Goal: Communication & Community: Answer question/provide support

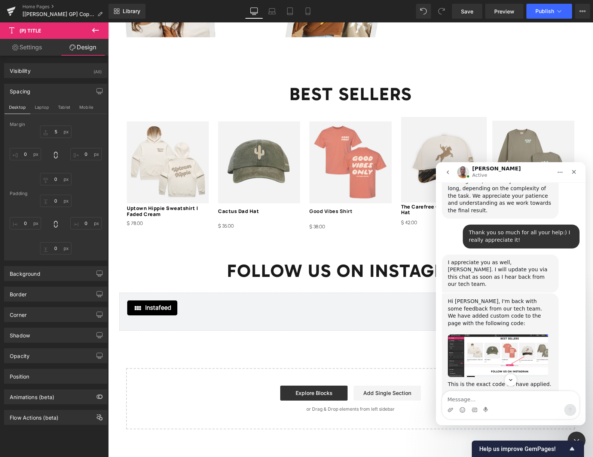
scroll to position [2378, 0]
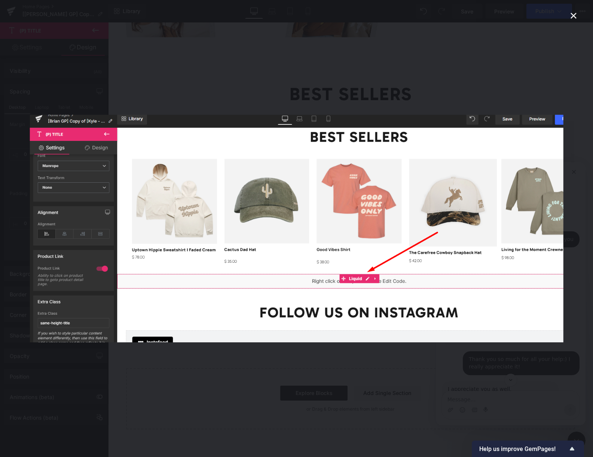
scroll to position [0, 0]
click at [530, 363] on div "Intercom messenger" at bounding box center [296, 228] width 593 height 457
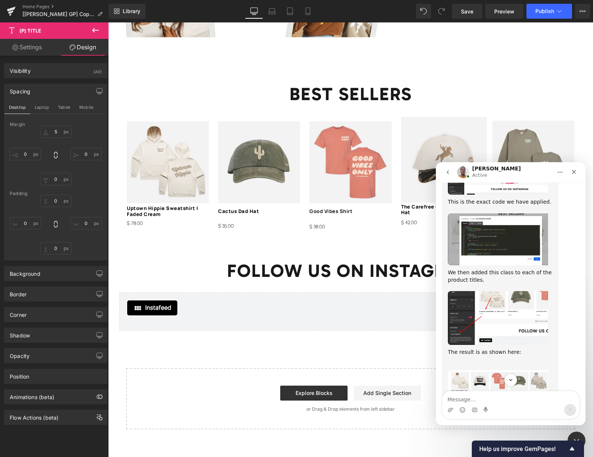
scroll to position [2693, 0]
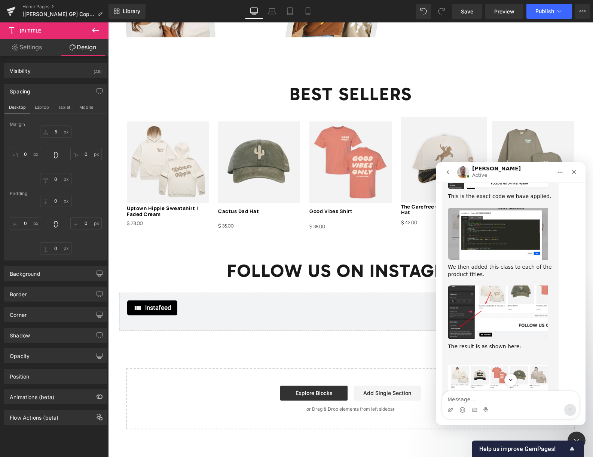
click at [481, 404] on link "duplicate" at bounding box center [468, 407] width 24 height 6
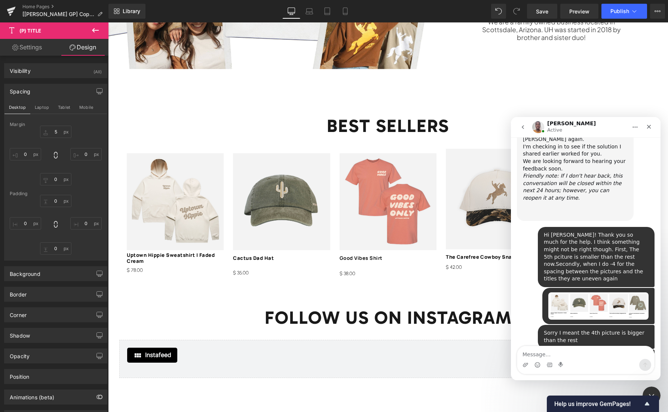
scroll to position [3118, 0]
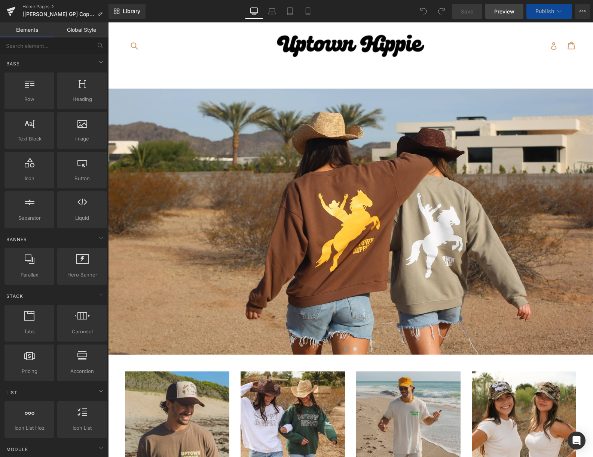
click at [506, 11] on span "Preview" at bounding box center [504, 11] width 20 height 8
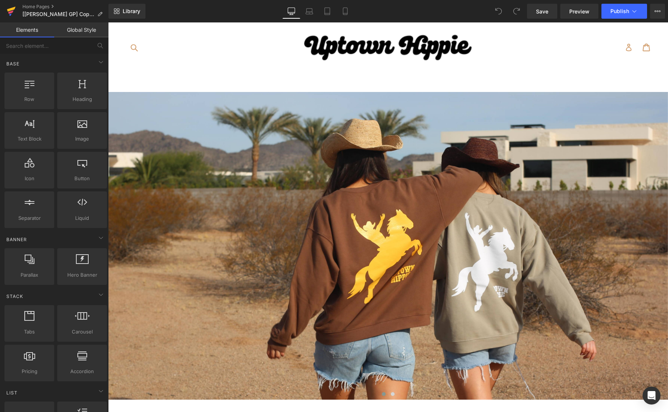
click at [10, 11] on icon at bounding box center [11, 11] width 9 height 19
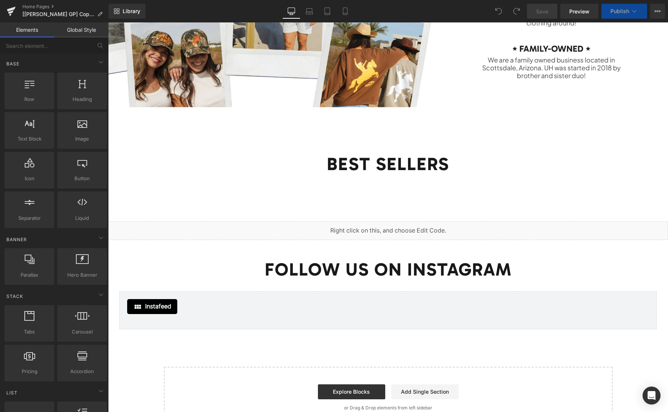
scroll to position [972, 0]
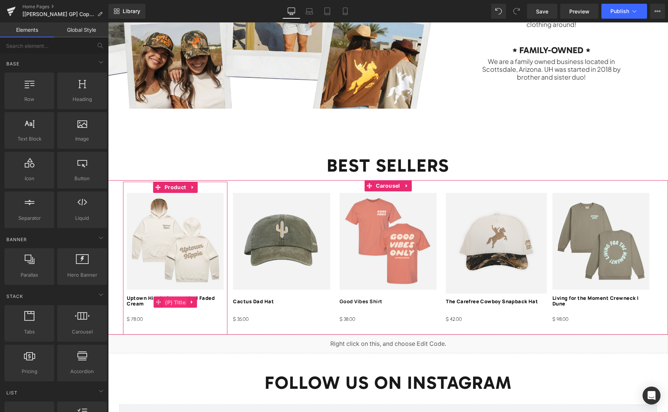
click at [170, 300] on span "(P) Title" at bounding box center [175, 302] width 24 height 11
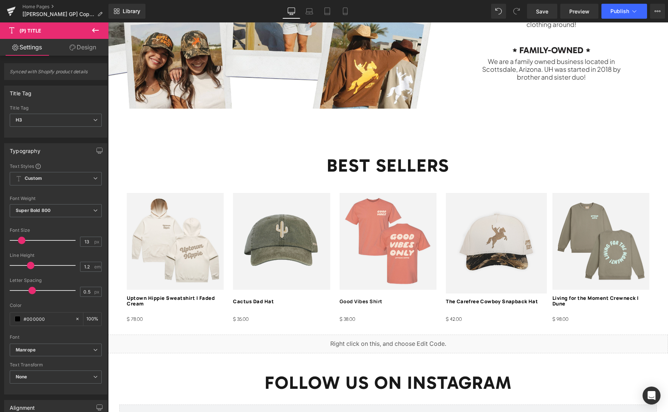
drag, startPoint x: 73, startPoint y: 49, endPoint x: 50, endPoint y: 84, distance: 41.5
click at [73, 49] on icon at bounding box center [73, 48] width 6 height 6
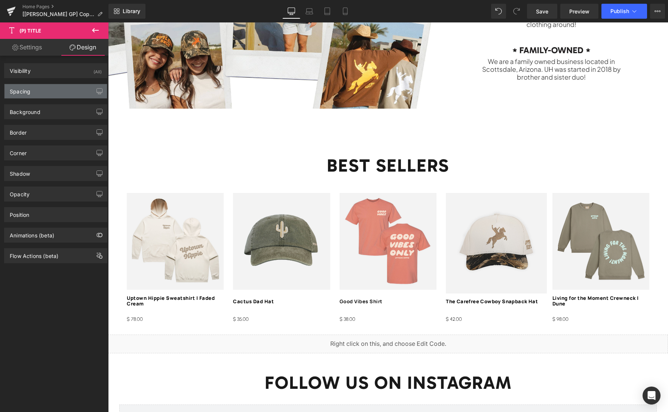
click at [41, 94] on div "Spacing" at bounding box center [55, 91] width 102 height 14
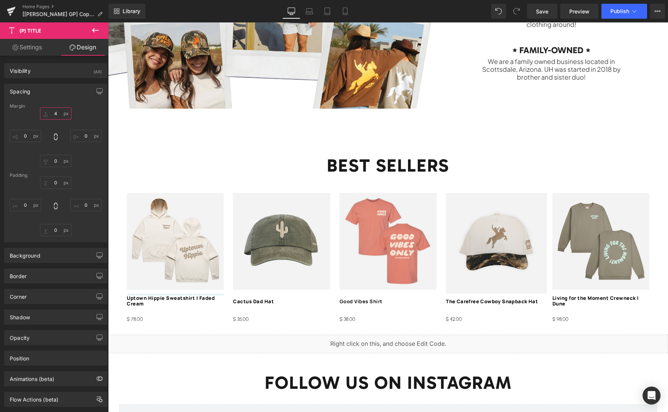
click at [57, 111] on input "4" at bounding box center [55, 113] width 31 height 12
type input "-4"
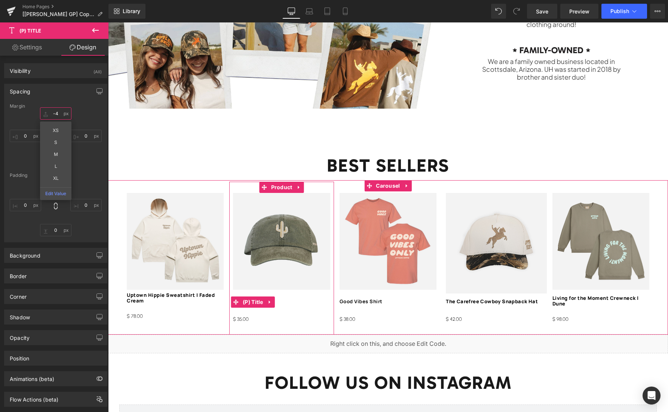
drag, startPoint x: 252, startPoint y: 301, endPoint x: 248, endPoint y: 291, distance: 10.6
click at [252, 301] on span "(P) Title" at bounding box center [253, 302] width 24 height 11
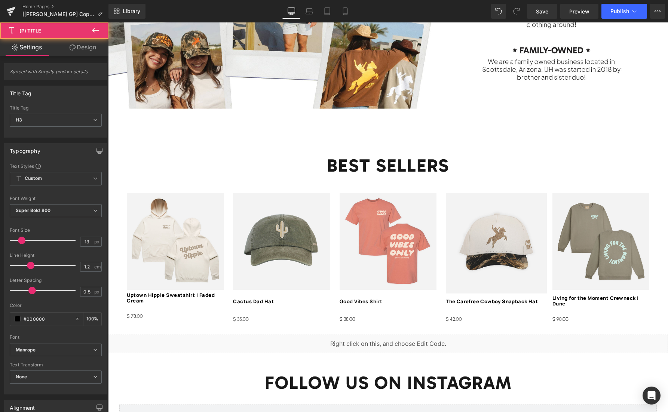
click at [78, 43] on link "Design" at bounding box center [83, 47] width 54 height 17
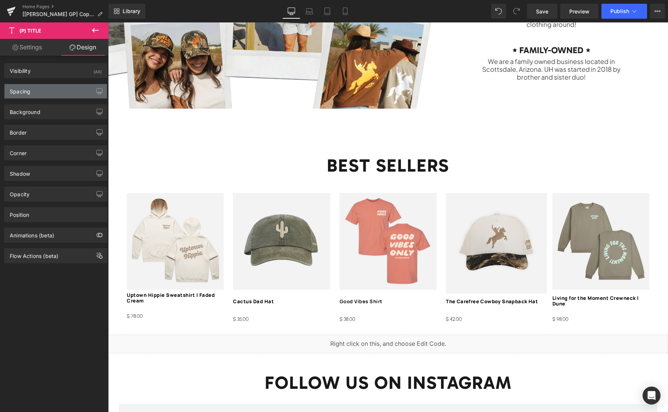
click at [41, 92] on div "Spacing" at bounding box center [55, 91] width 102 height 14
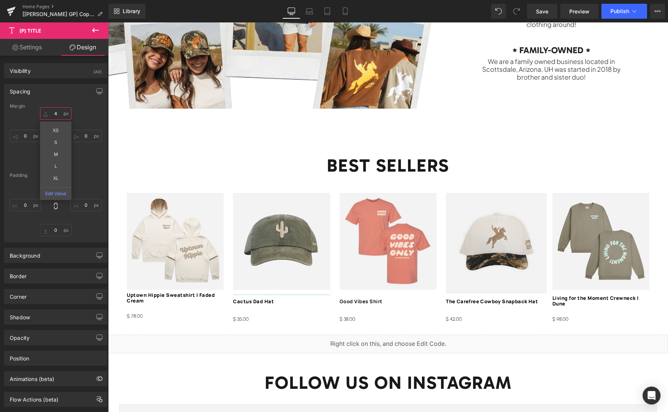
click at [57, 114] on input "4" at bounding box center [55, 113] width 31 height 12
type input "-4"
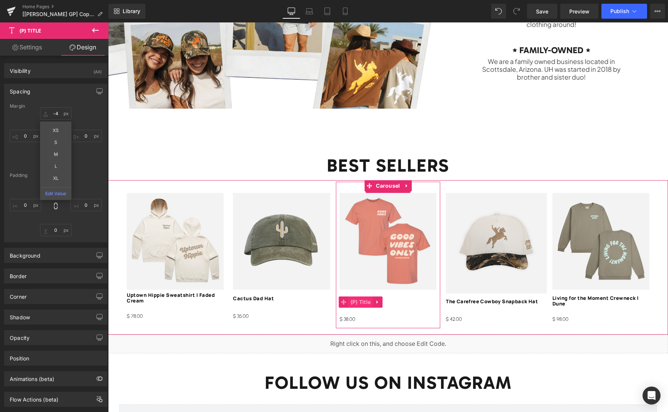
click at [358, 302] on span "(P) Title" at bounding box center [361, 302] width 24 height 11
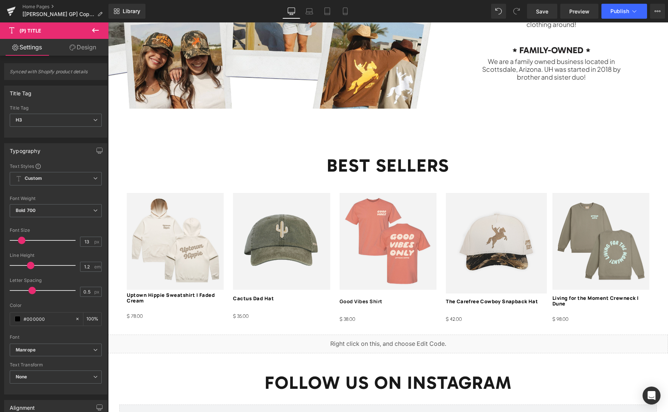
click at [89, 44] on link "Design" at bounding box center [83, 47] width 54 height 17
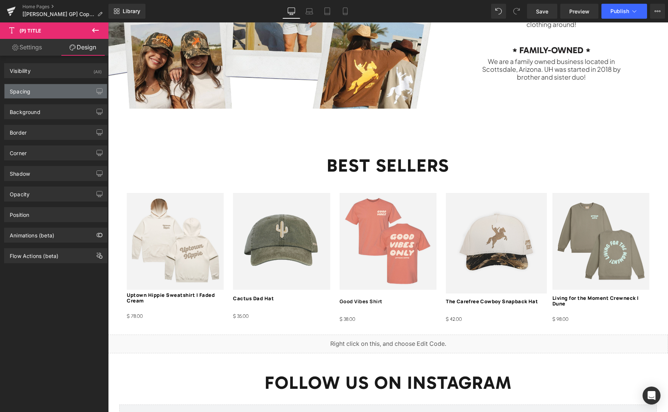
click at [58, 87] on div "Spacing" at bounding box center [55, 91] width 102 height 14
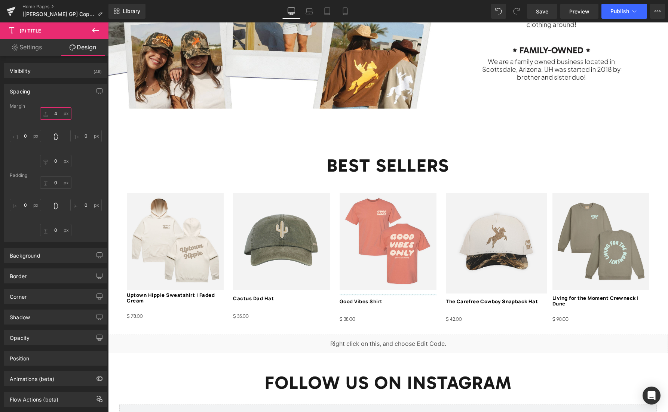
click at [56, 114] on input "4" at bounding box center [55, 113] width 31 height 12
type input "-4"
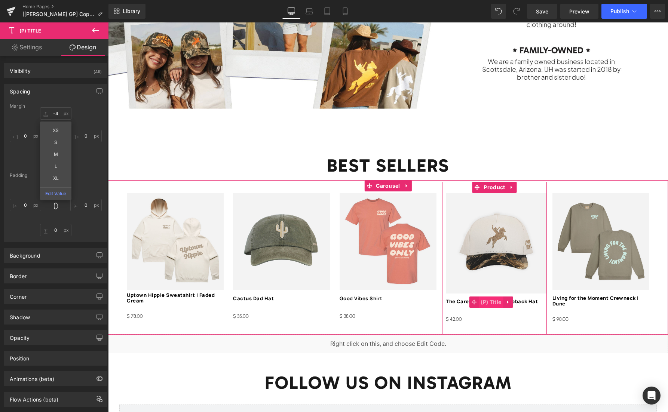
click at [490, 303] on span "(P) Title" at bounding box center [491, 302] width 24 height 11
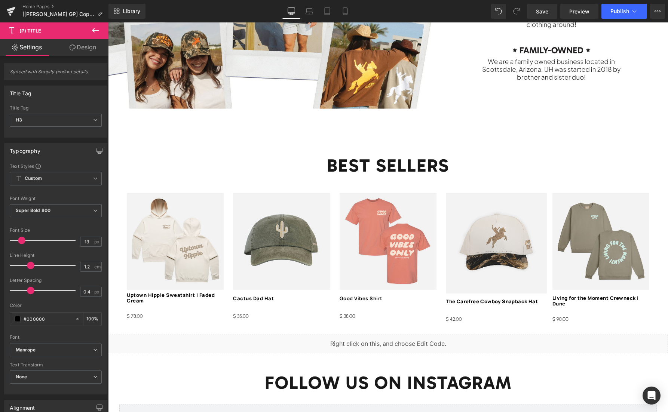
drag, startPoint x: 80, startPoint y: 49, endPoint x: 45, endPoint y: 87, distance: 51.9
click at [80, 49] on link "Design" at bounding box center [83, 47] width 54 height 17
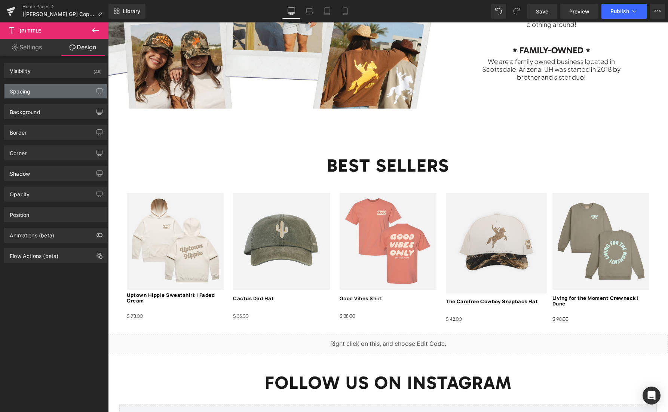
drag, startPoint x: 39, startPoint y: 92, endPoint x: 50, endPoint y: 101, distance: 14.1
click at [39, 92] on div "Spacing" at bounding box center [55, 91] width 102 height 14
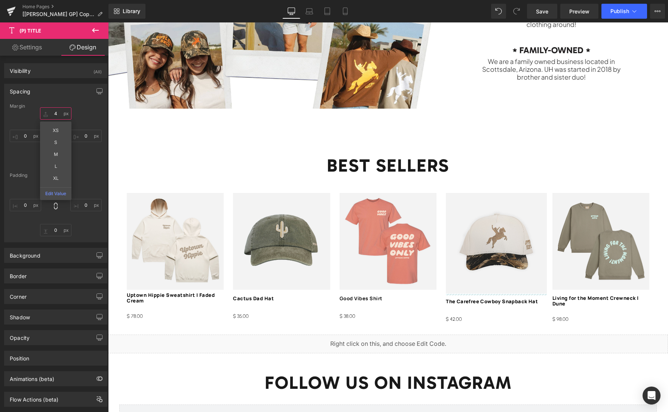
drag, startPoint x: 54, startPoint y: 111, endPoint x: 65, endPoint y: 112, distance: 10.5
click at [55, 111] on input "4" at bounding box center [55, 113] width 31 height 12
type input "-4"
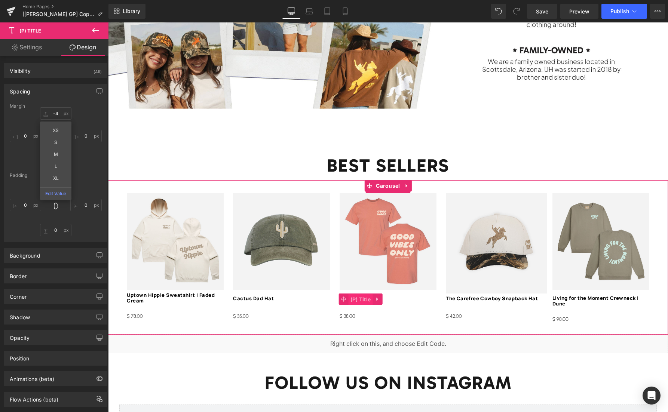
click at [361, 297] on span "(P) Title" at bounding box center [361, 299] width 24 height 11
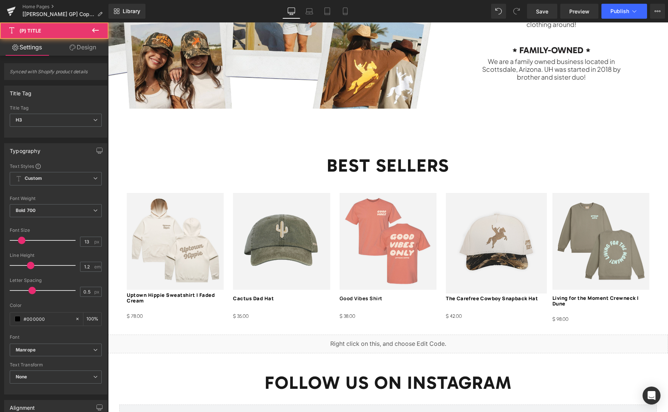
drag, startPoint x: 90, startPoint y: 50, endPoint x: 55, endPoint y: 96, distance: 57.8
click at [90, 50] on link "Design" at bounding box center [83, 47] width 54 height 17
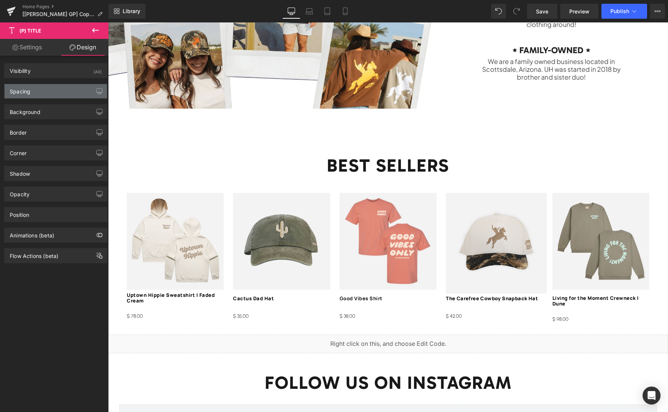
click at [53, 97] on div "Spacing" at bounding box center [55, 91] width 102 height 14
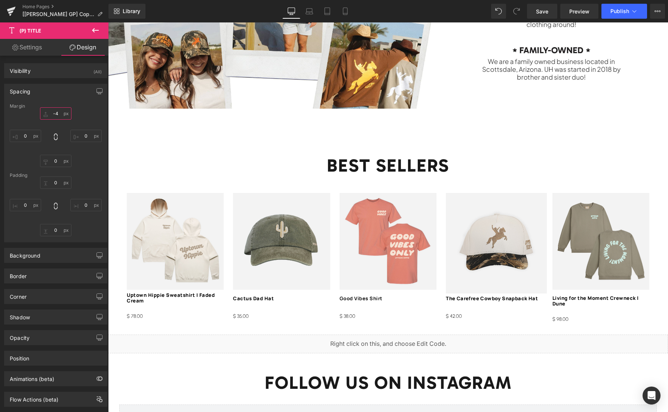
click at [58, 112] on input "-4" at bounding box center [55, 113] width 31 height 12
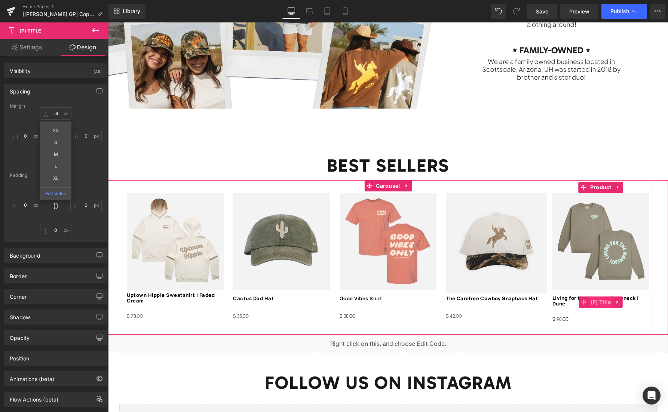
click at [597, 303] on span "(P) Title" at bounding box center [601, 302] width 24 height 11
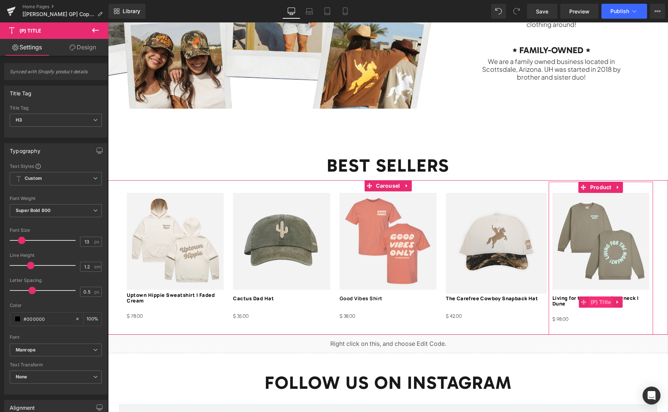
click at [593, 298] on span "(P) Title" at bounding box center [601, 302] width 24 height 11
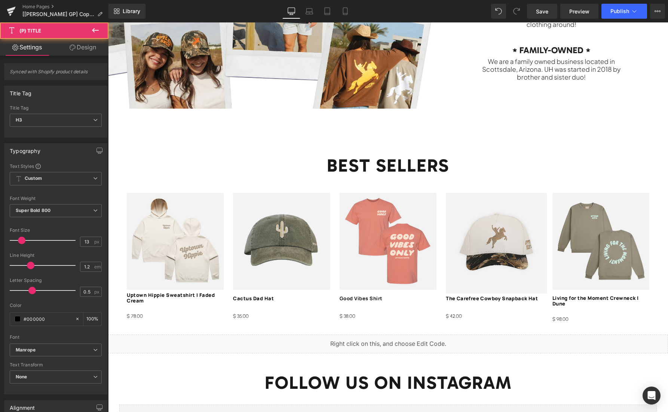
click at [78, 45] on link "Design" at bounding box center [83, 47] width 54 height 17
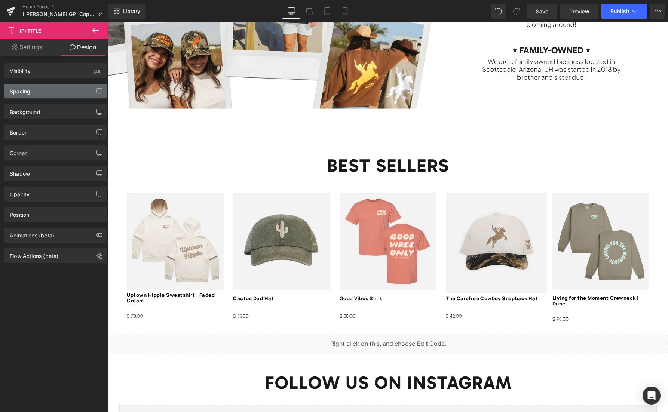
drag, startPoint x: 55, startPoint y: 89, endPoint x: 58, endPoint y: 93, distance: 5.1
click at [55, 89] on div "Spacing" at bounding box center [55, 91] width 102 height 14
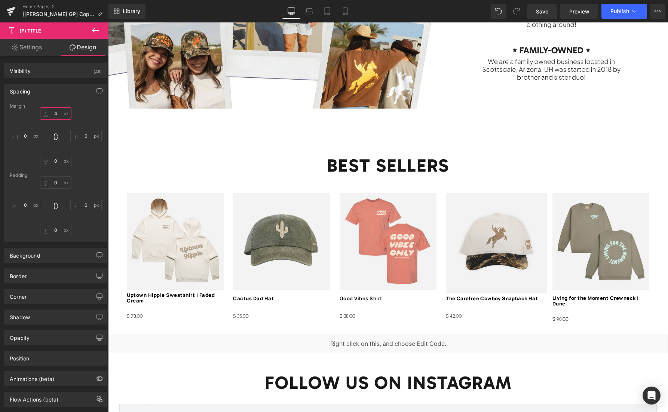
click at [56, 110] on input "4" at bounding box center [55, 113] width 31 height 12
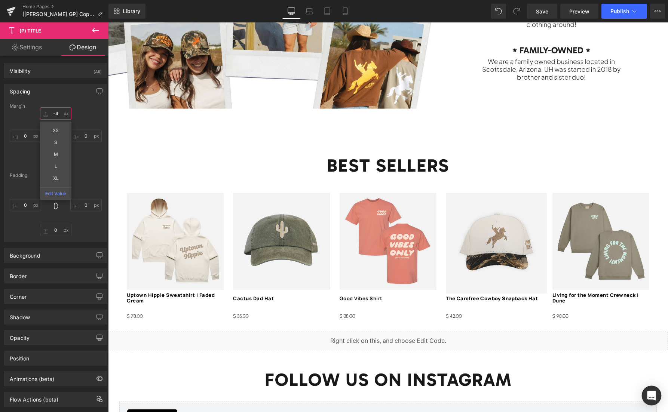
type input "-4"
click at [650, 394] on icon "Open Intercom Messenger" at bounding box center [651, 396] width 9 height 10
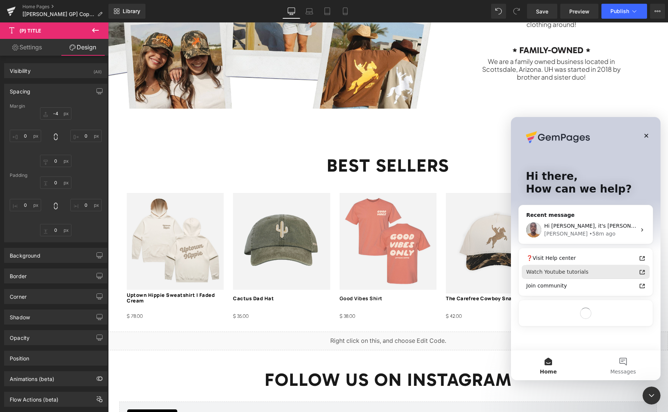
scroll to position [0, 0]
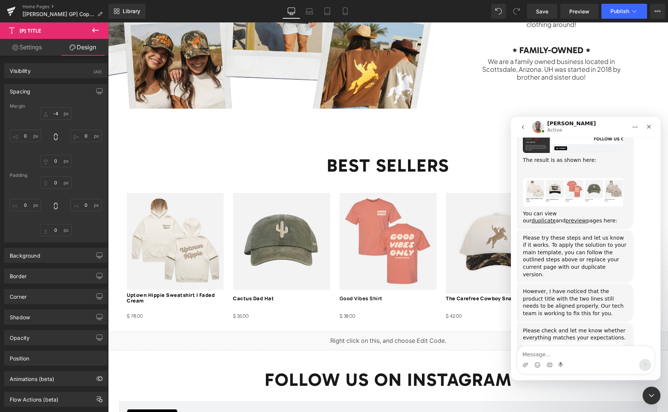
scroll to position [2835, 0]
click at [564, 354] on textarea "Message…" at bounding box center [585, 352] width 137 height 13
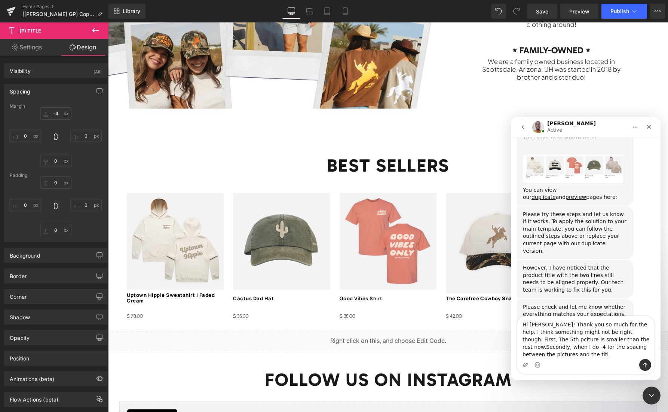
scroll to position [2865, 0]
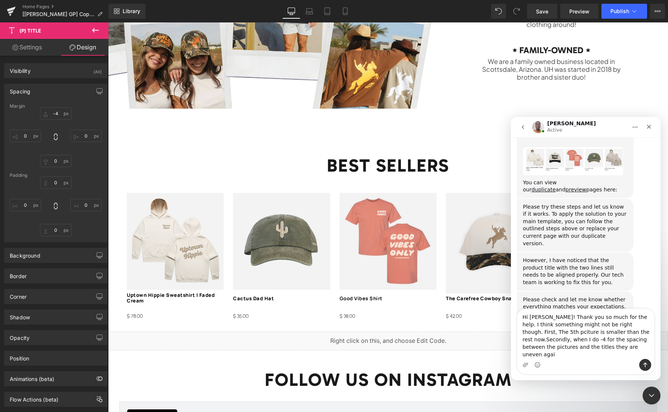
type textarea "Hi [PERSON_NAME]! Thank you so much for the help. I think something might not b…"
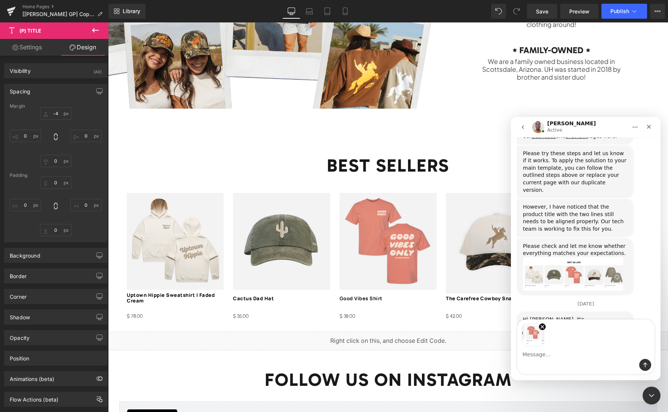
scroll to position [2921, 0]
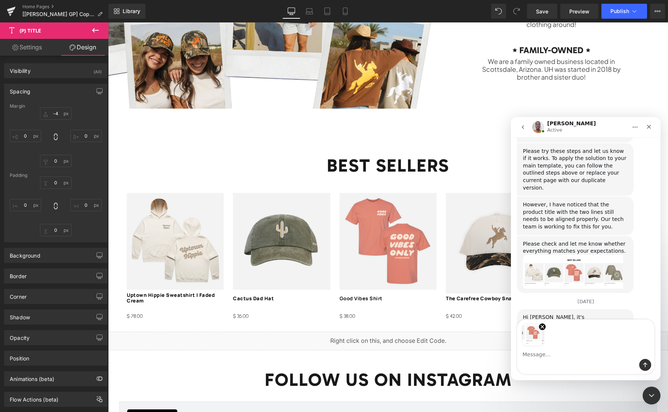
click at [650, 370] on div "Intercom messenger" at bounding box center [645, 365] width 12 height 12
click at [647, 365] on icon "Send a message…" at bounding box center [645, 365] width 6 height 6
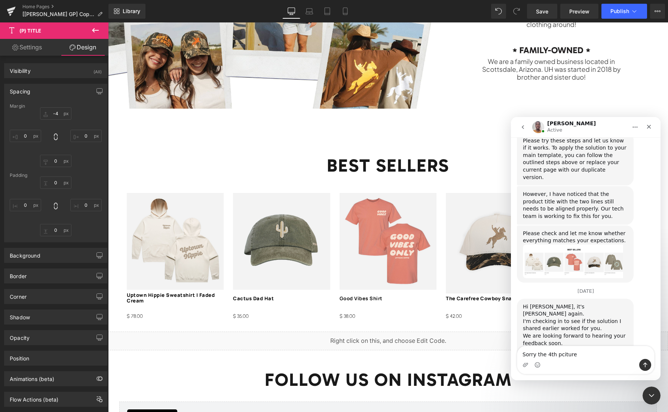
type textarea "Sorry the 4th pciture"
click at [394, 250] on div at bounding box center [334, 195] width 668 height 390
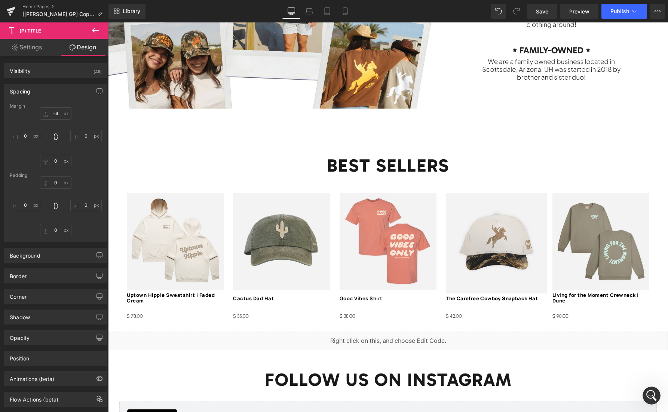
scroll to position [0, 0]
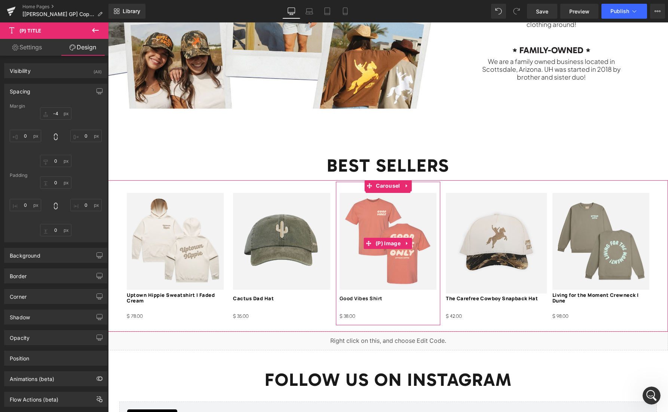
click at [408, 241] on icon at bounding box center [407, 244] width 5 height 6
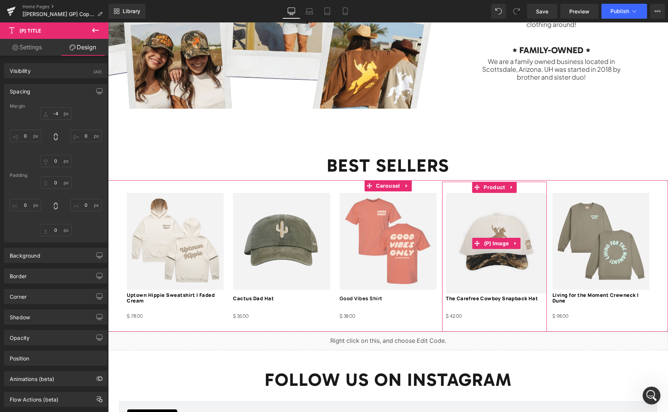
scroll to position [2931, 0]
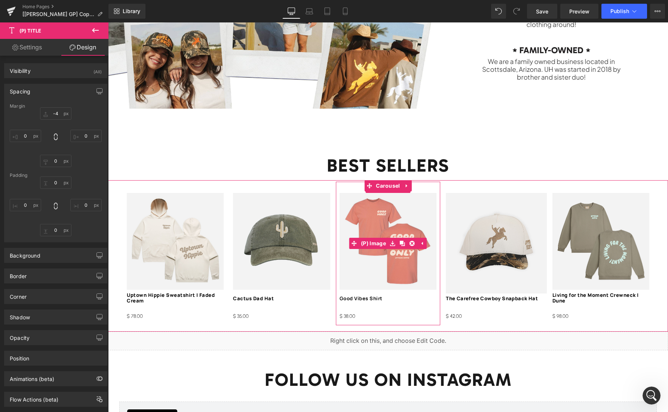
click at [376, 254] on img at bounding box center [388, 241] width 97 height 97
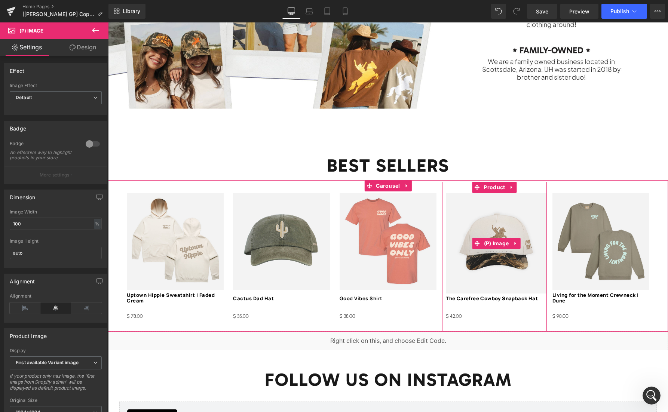
click at [482, 266] on img at bounding box center [496, 243] width 101 height 101
click at [481, 268] on img at bounding box center [496, 243] width 101 height 101
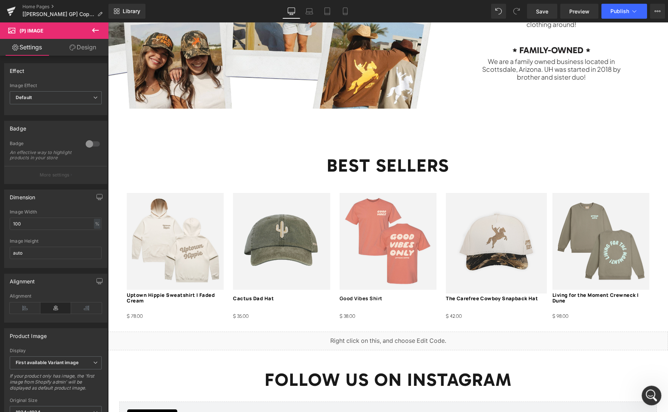
drag, startPoint x: 1302, startPoint y: 784, endPoint x: 654, endPoint y: 397, distance: 754.7
click at [653, 397] on icon "Open Intercom Messenger" at bounding box center [651, 395] width 12 height 12
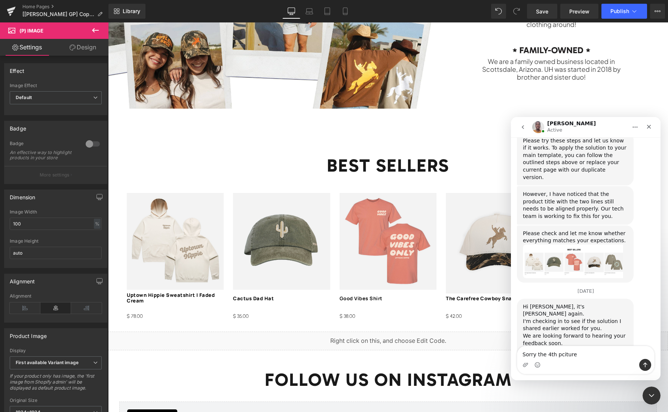
drag, startPoint x: 579, startPoint y: 356, endPoint x: 538, endPoint y: 355, distance: 41.2
click at [538, 355] on textarea "Sorry the 4th pciture" at bounding box center [585, 352] width 137 height 13
type textarea "Sorry I meant the 4th picture is bigger than the rest"
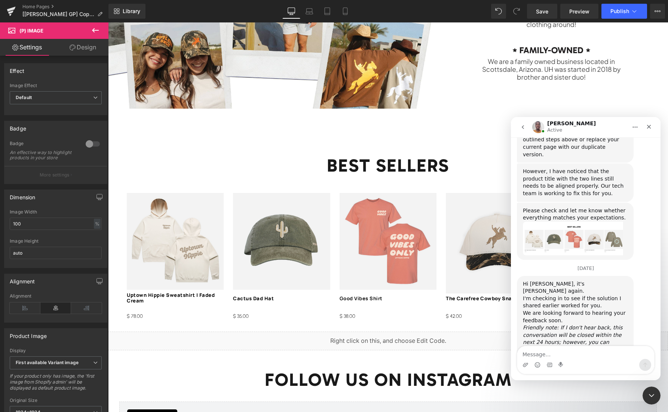
scroll to position [2956, 0]
click at [162, 298] on div at bounding box center [334, 195] width 668 height 390
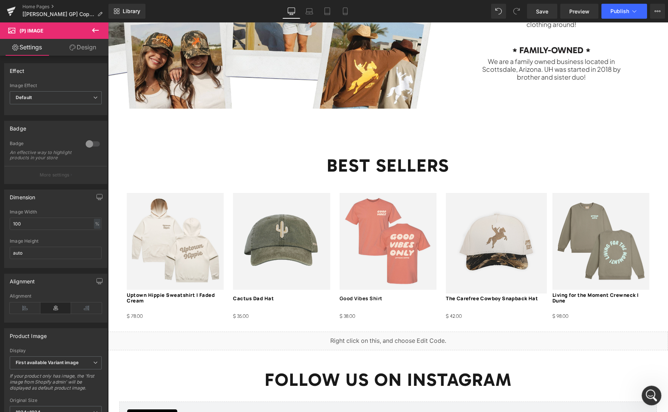
click at [653, 395] on icon "Open Intercom Messenger" at bounding box center [651, 395] width 12 height 12
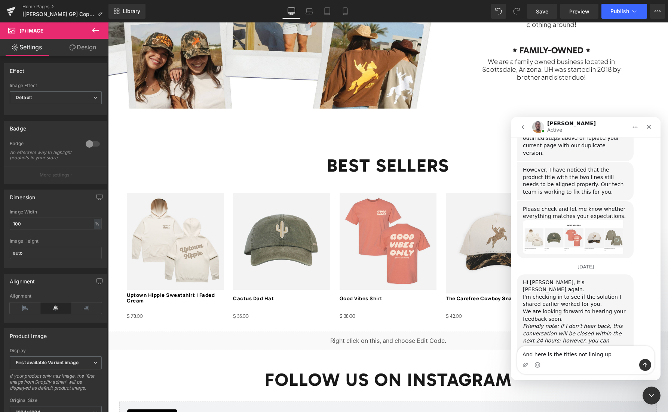
type textarea "And here is the titles not lining up"
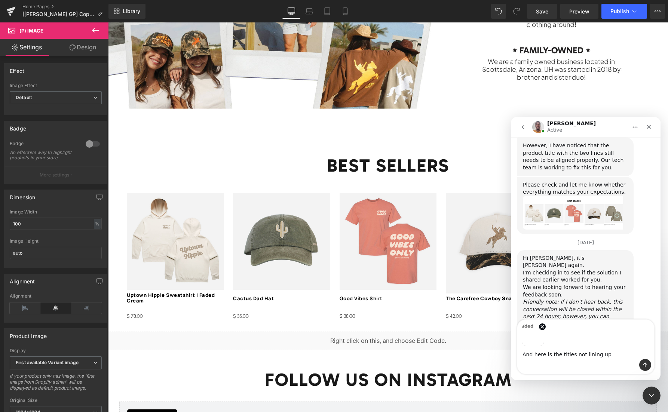
scroll to position [2982, 0]
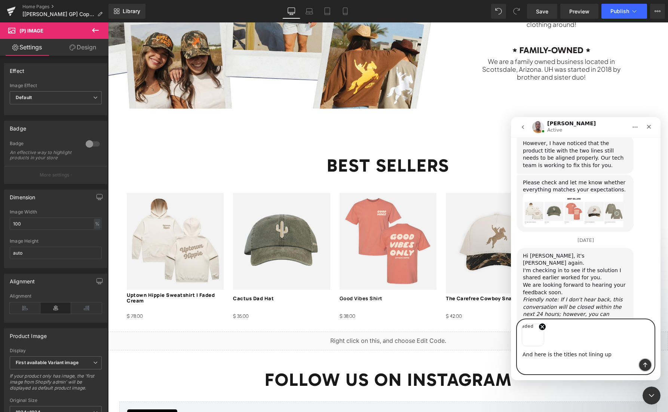
click at [642, 365] on icon "Send a message…" at bounding box center [645, 365] width 6 height 6
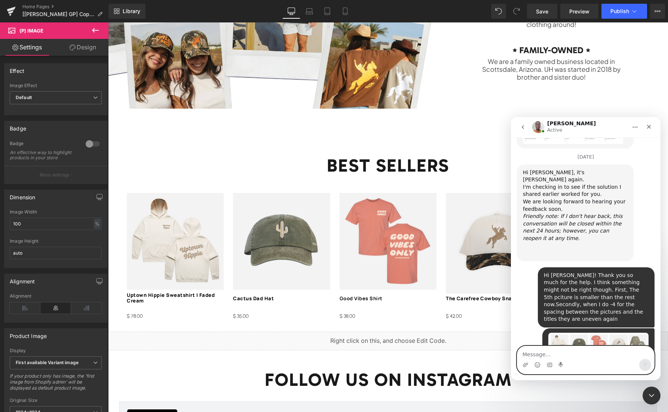
scroll to position [3066, 0]
click at [561, 357] on textarea "Message…" at bounding box center [585, 352] width 137 height 13
type textarea "Yes, thank you [PERSON_NAME]"
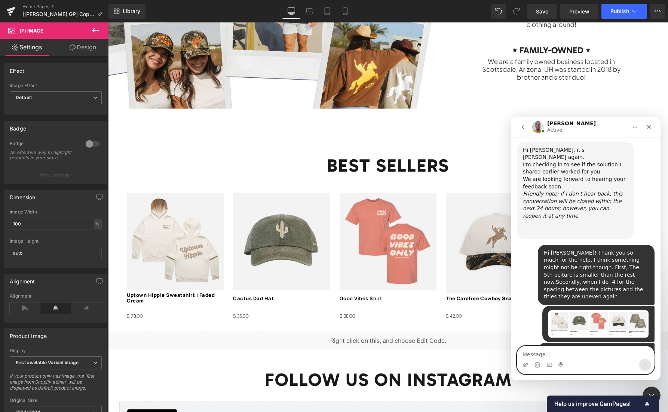
scroll to position [3110, 0]
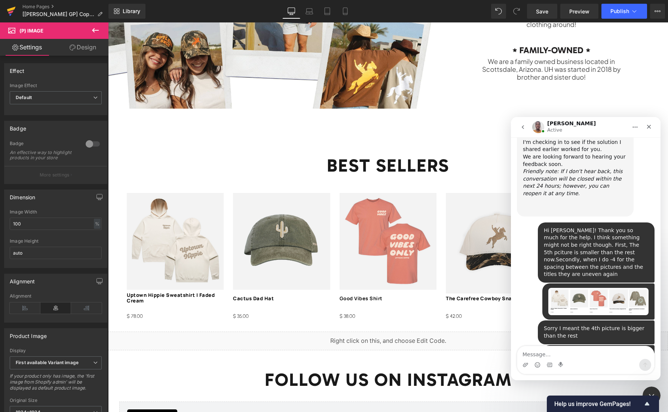
click at [14, 9] on div at bounding box center [334, 195] width 668 height 390
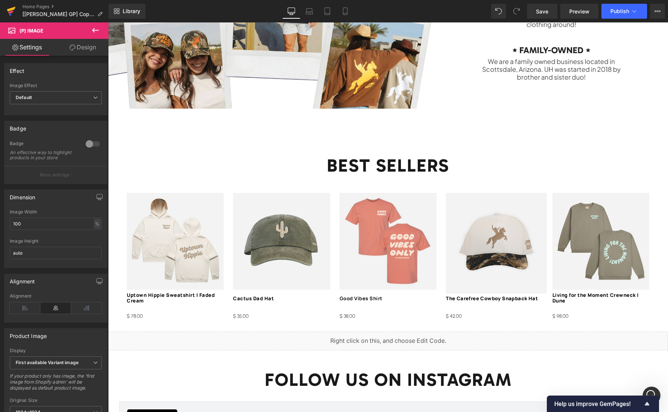
click at [12, 9] on icon at bounding box center [11, 9] width 9 height 5
